Goal: Information Seeking & Learning: Stay updated

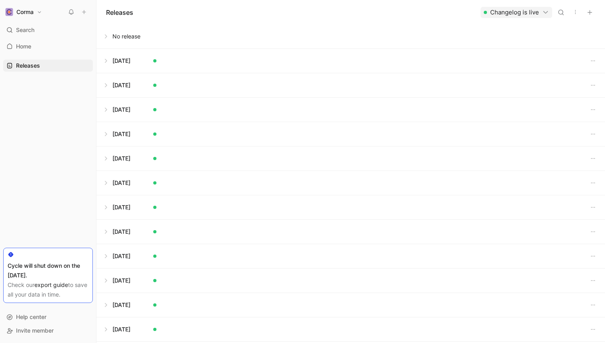
click at [29, 5] on div "Corma Search ⌘ K Home G then H Releases G then L Cycle will shut down on the [D…" at bounding box center [48, 171] width 96 height 343
click at [29, 12] on h1 "Corma" at bounding box center [24, 11] width 17 height 7
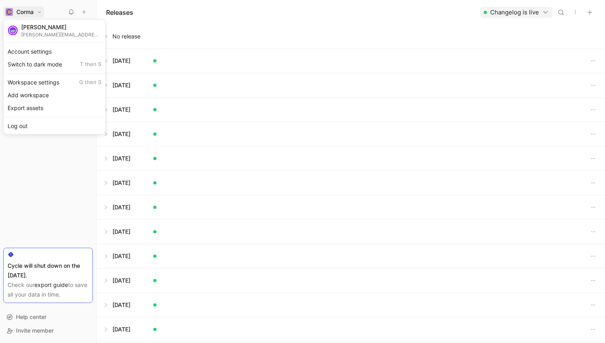
click at [43, 34] on div "[PERSON_NAME][EMAIL_ADDRESS][DOMAIN_NAME]" at bounding box center [61, 35] width 80 height 6
click at [166, 11] on div at bounding box center [302, 171] width 605 height 343
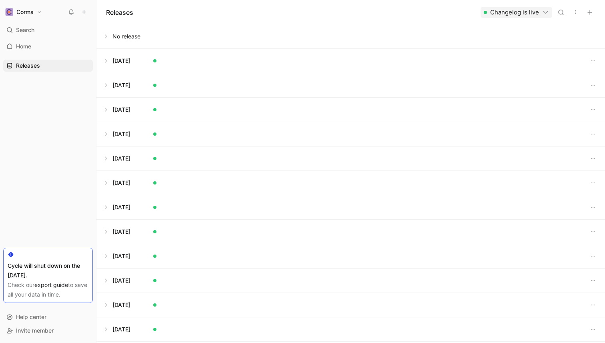
click at [114, 62] on button at bounding box center [350, 61] width 507 height 24
click at [208, 84] on div at bounding box center [355, 81] width 485 height 15
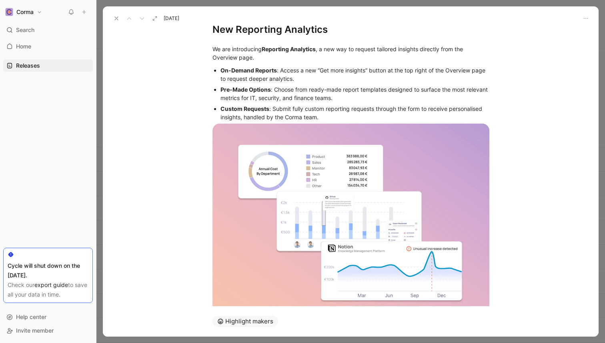
scroll to position [25, 0]
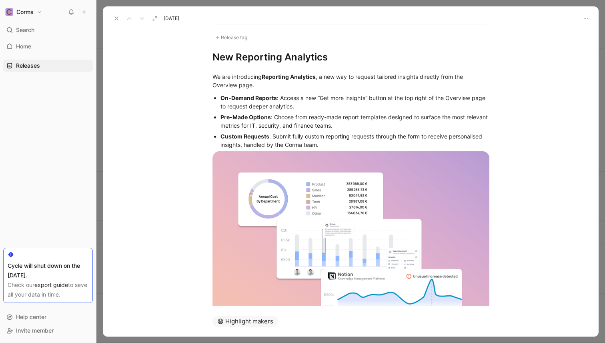
click at [118, 18] on icon at bounding box center [116, 18] width 6 height 6
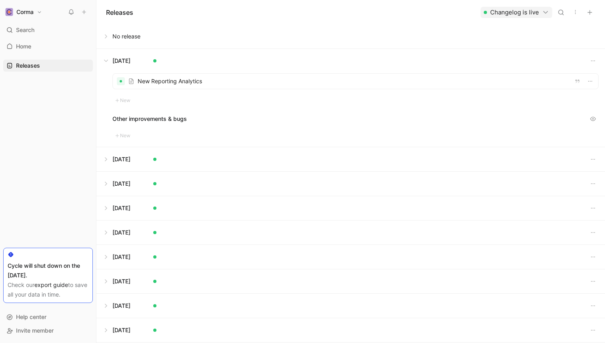
click at [111, 61] on button at bounding box center [350, 61] width 507 height 24
click at [127, 90] on button at bounding box center [350, 85] width 507 height 24
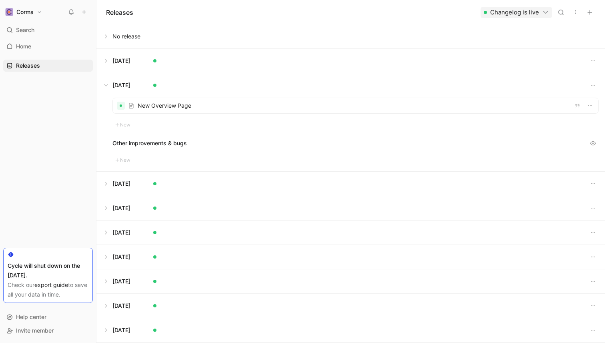
click at [223, 108] on div at bounding box center [355, 105] width 485 height 15
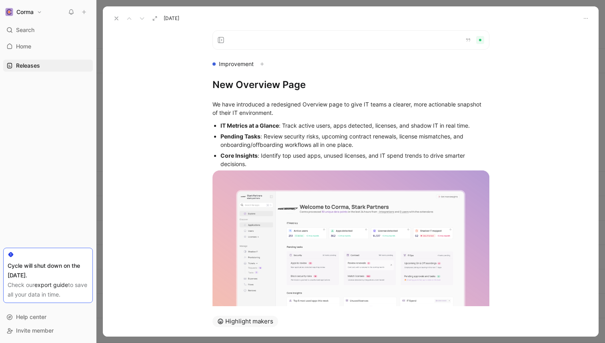
click at [119, 14] on button at bounding box center [116, 18] width 11 height 11
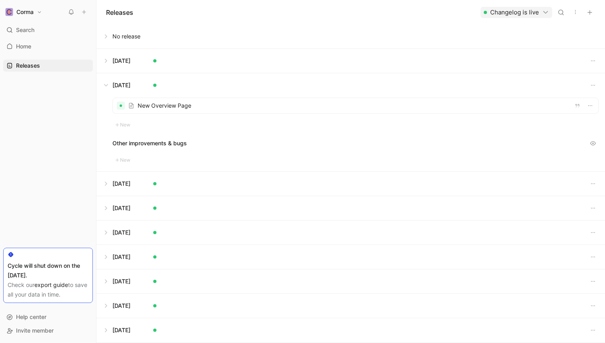
click at [106, 83] on button at bounding box center [350, 85] width 507 height 24
click at [133, 104] on button at bounding box center [350, 110] width 507 height 24
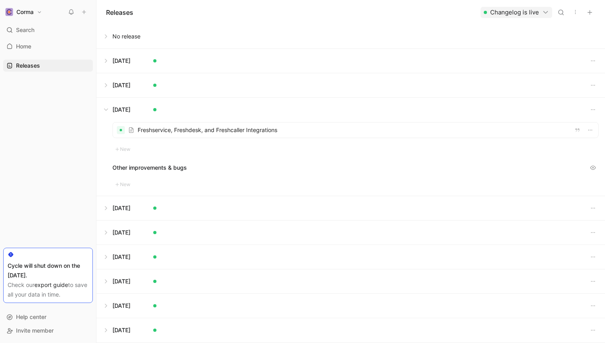
click at [139, 128] on div at bounding box center [355, 129] width 485 height 15
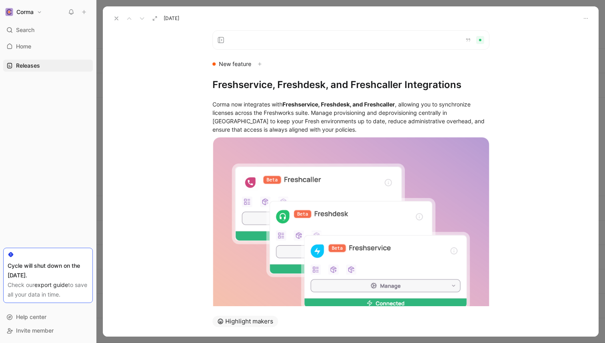
click at [116, 18] on icon at bounding box center [116, 18] width 6 height 6
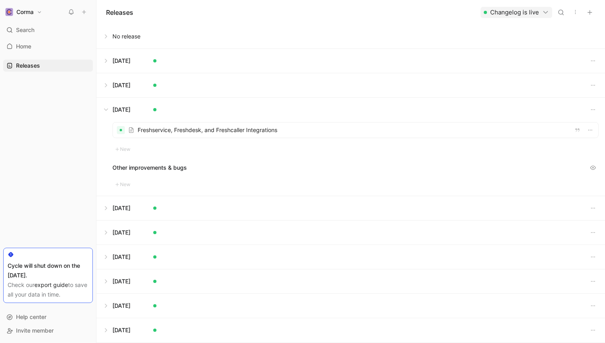
click at [103, 106] on button at bounding box center [350, 110] width 507 height 24
click at [148, 12] on div "Releases Changelog is live" at bounding box center [350, 12] width 508 height 24
click at [138, 13] on div "Releases Changelog is live" at bounding box center [350, 12] width 508 height 24
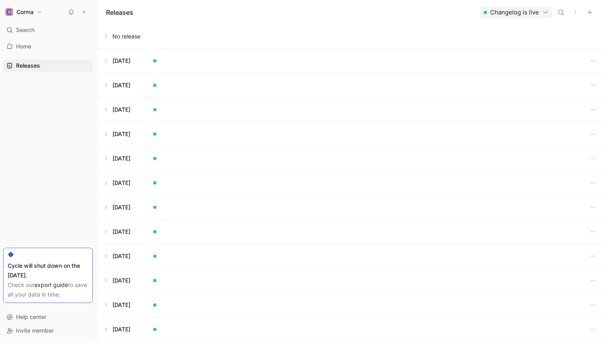
click at [138, 13] on div "Releases Changelog is live" at bounding box center [350, 12] width 508 height 24
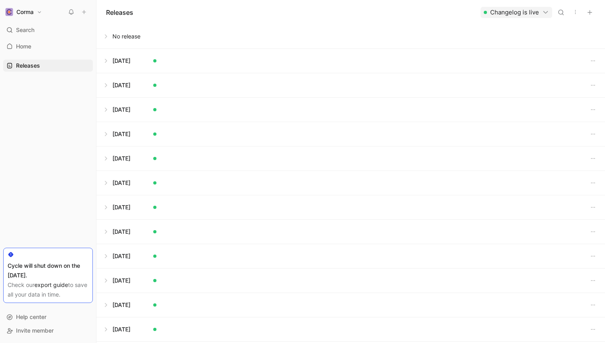
click at [138, 13] on div "Releases Changelog is live" at bounding box center [350, 12] width 508 height 24
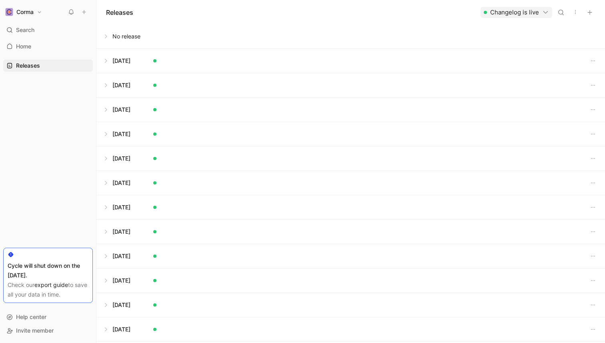
click at [138, 13] on div "Releases Changelog is live" at bounding box center [350, 12] width 508 height 24
click at [145, 17] on div "Releases Changelog is live" at bounding box center [350, 12] width 508 height 24
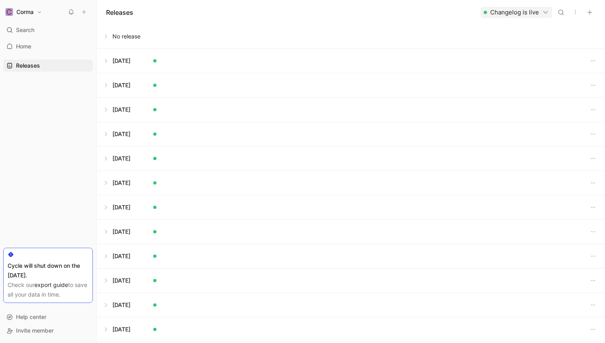
click at [145, 16] on div "Releases Changelog is live" at bounding box center [350, 12] width 508 height 24
click at [134, 11] on div "Releases Changelog is live" at bounding box center [350, 12] width 508 height 24
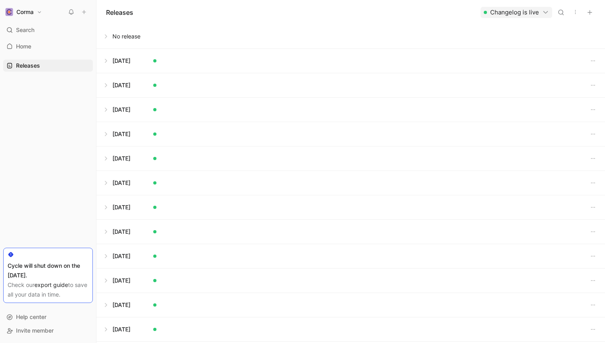
click at [134, 11] on div "Releases Changelog is live" at bounding box center [350, 12] width 508 height 24
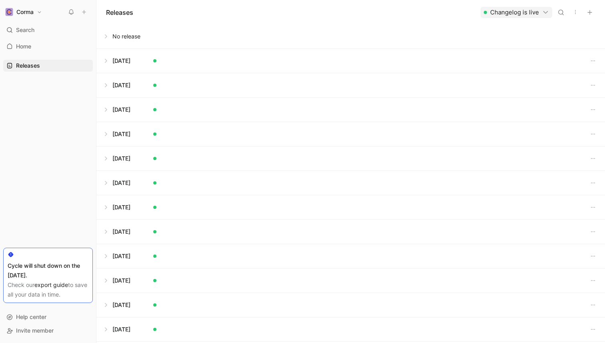
click at [134, 11] on div "Releases Changelog is live" at bounding box center [350, 12] width 508 height 24
click at [139, 12] on div "Releases Changelog is live" at bounding box center [350, 12] width 508 height 24
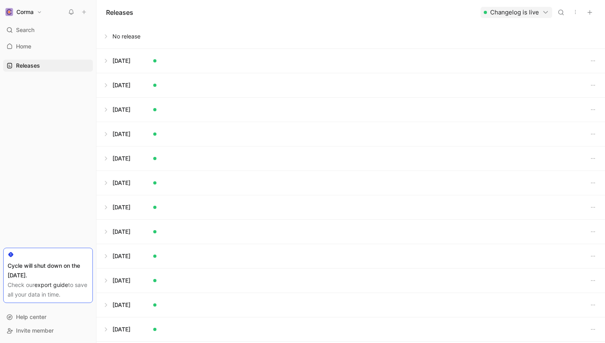
click at [133, 12] on h1 "Releases" at bounding box center [119, 13] width 27 height 10
click at [135, 12] on div "Releases Changelog is live" at bounding box center [350, 12] width 508 height 24
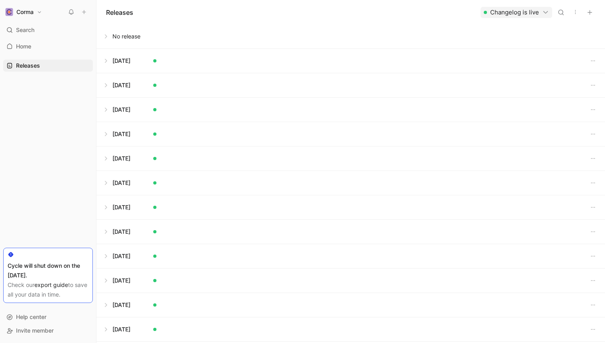
click at [135, 12] on div "Releases Changelog is live" at bounding box center [350, 12] width 508 height 24
click at [264, 35] on button at bounding box center [350, 36] width 507 height 24
click at [271, 19] on div "Releases Changelog is live" at bounding box center [350, 12] width 508 height 24
click at [262, 35] on button at bounding box center [350, 36] width 507 height 24
